Goal: Information Seeking & Learning: Learn about a topic

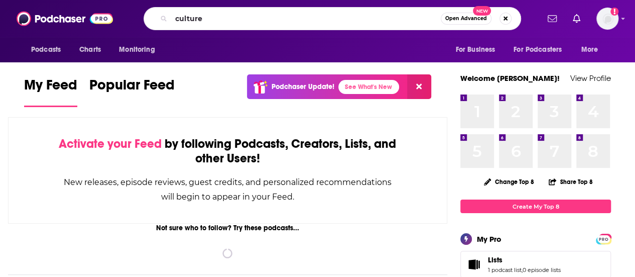
type input "culture"
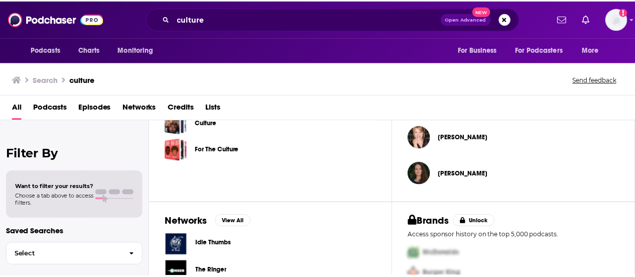
scroll to position [333, 0]
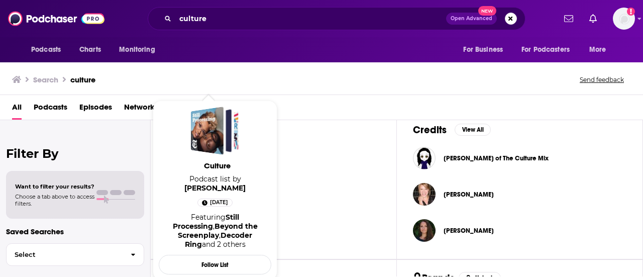
drag, startPoint x: 205, startPoint y: 175, endPoint x: 446, endPoint y: 99, distance: 253.3
click at [454, 99] on div "All Podcasts Episodes Networks Credits Lists" at bounding box center [323, 109] width 623 height 21
click at [214, 177] on span "Podcast list by [PERSON_NAME]" at bounding box center [215, 183] width 112 height 18
click at [218, 164] on span "Culture" at bounding box center [217, 166] width 112 height 10
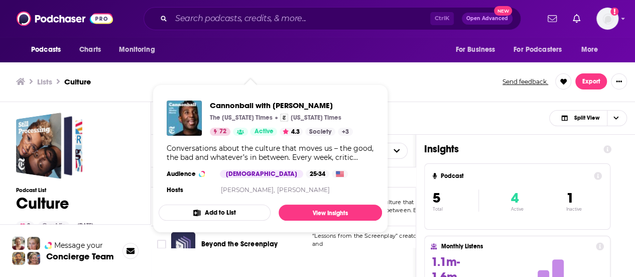
scroll to position [3, 0]
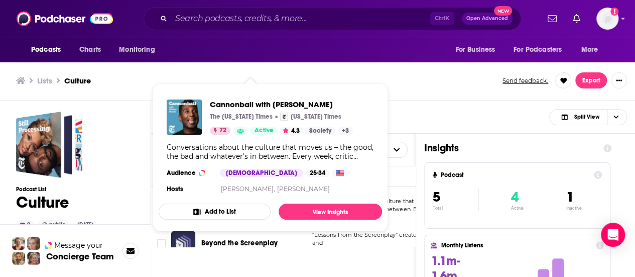
click at [239, 249] on div "User's Order Table Podcast Description Categories Reach (Monthly) Reach (Episod…" at bounding box center [283, 263] width 265 height 259
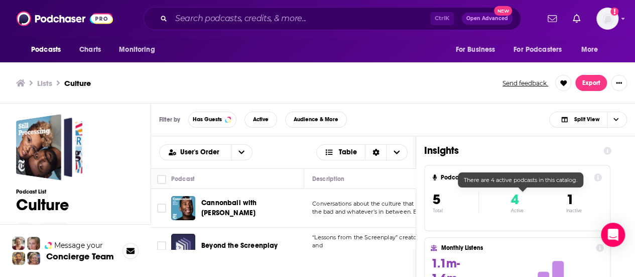
scroll to position [0, 0]
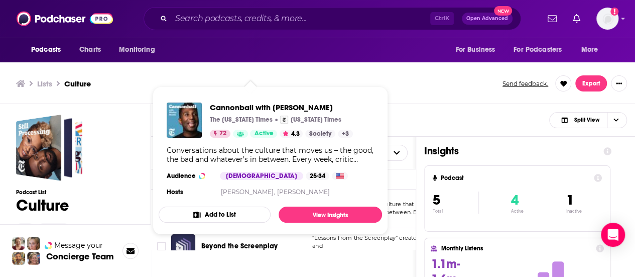
drag, startPoint x: 214, startPoint y: 206, endPoint x: 213, endPoint y: 234, distance: 27.7
click at [201, 271] on div "User's Order Table Podcast Description Categories Reach (Monthly) Reach (Episod…" at bounding box center [283, 266] width 265 height 259
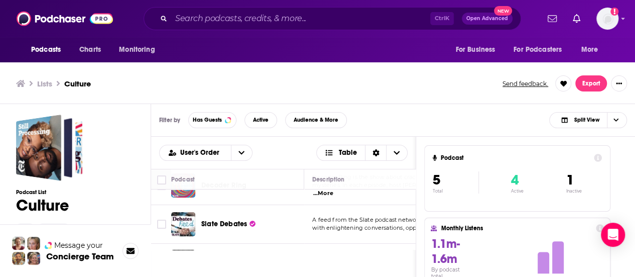
scroll to position [85, 0]
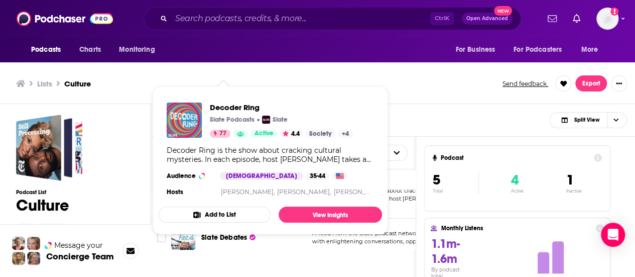
drag, startPoint x: 216, startPoint y: 199, endPoint x: 194, endPoint y: 152, distance: 52.1
click at [194, 152] on div "Decoder Ring is the show about cracking cultural mysteries. In each episode, ho…" at bounding box center [270, 155] width 207 height 18
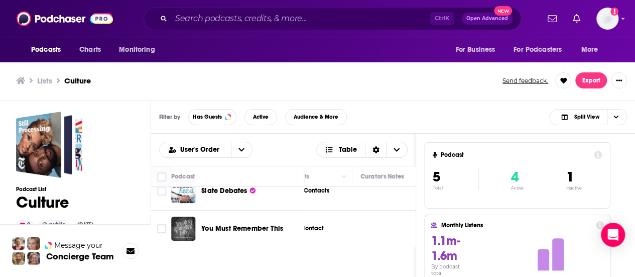
scroll to position [135, 664]
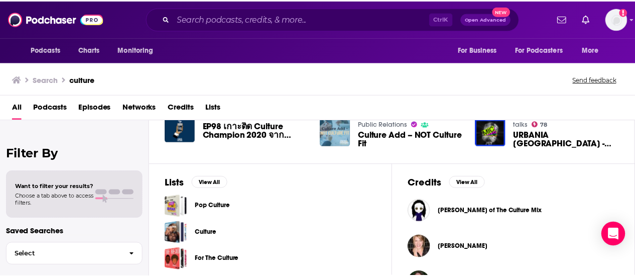
scroll to position [301, 0]
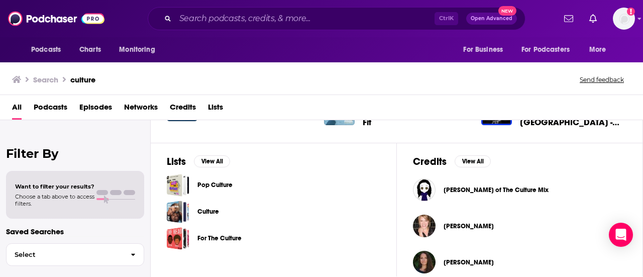
click at [215, 181] on div "Podcasts Charts Monitoring Ctrl K Open Advanced New For Business For Podcasters…" at bounding box center [321, 138] width 643 height 277
click at [215, 185] on div "Podcasts Charts Monitoring Ctrl K Open Advanced New For Business For Podcasters…" at bounding box center [321, 138] width 643 height 277
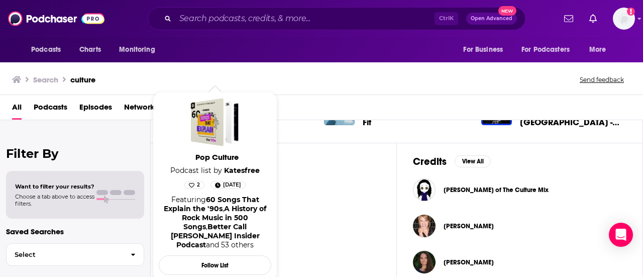
click at [224, 155] on span "Pop Culture" at bounding box center [217, 157] width 112 height 10
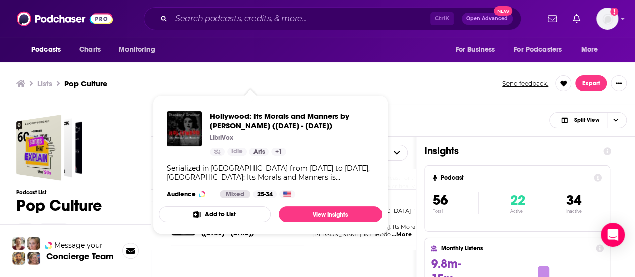
scroll to position [3, 0]
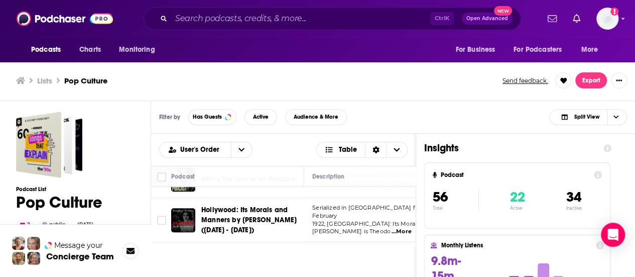
drag, startPoint x: 226, startPoint y: 265, endPoint x: 232, endPoint y: 256, distance: 10.9
click at [226, 265] on div "User's Order Table Podcast Description Categories Reach (Monthly) Reach (Episod…" at bounding box center [283, 263] width 265 height 259
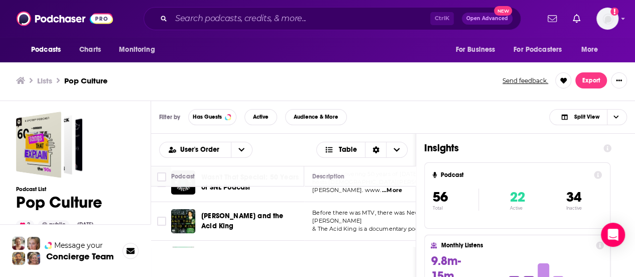
scroll to position [1908, 0]
